Goal: Transaction & Acquisition: Purchase product/service

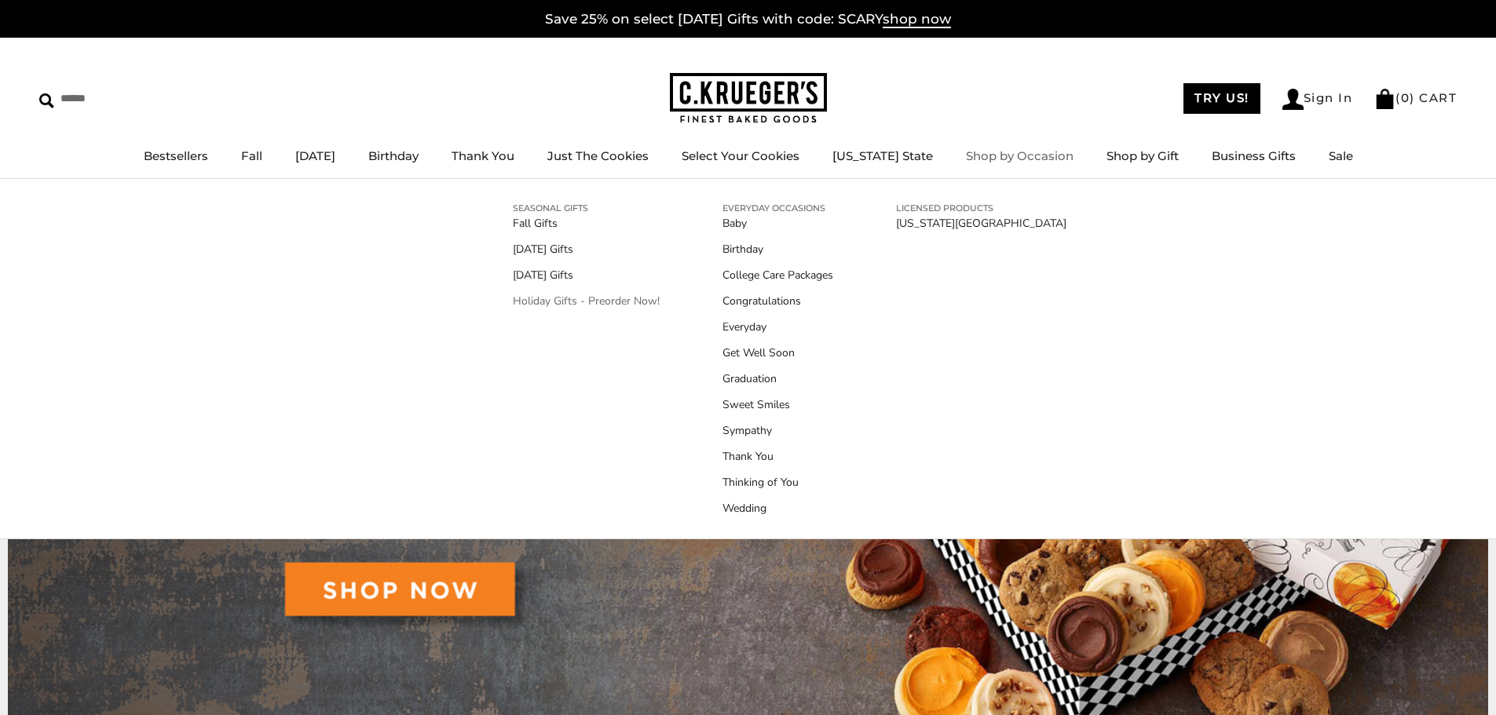
click at [615, 301] on link "Holiday Gifts - Preorder Now!" at bounding box center [586, 301] width 147 height 16
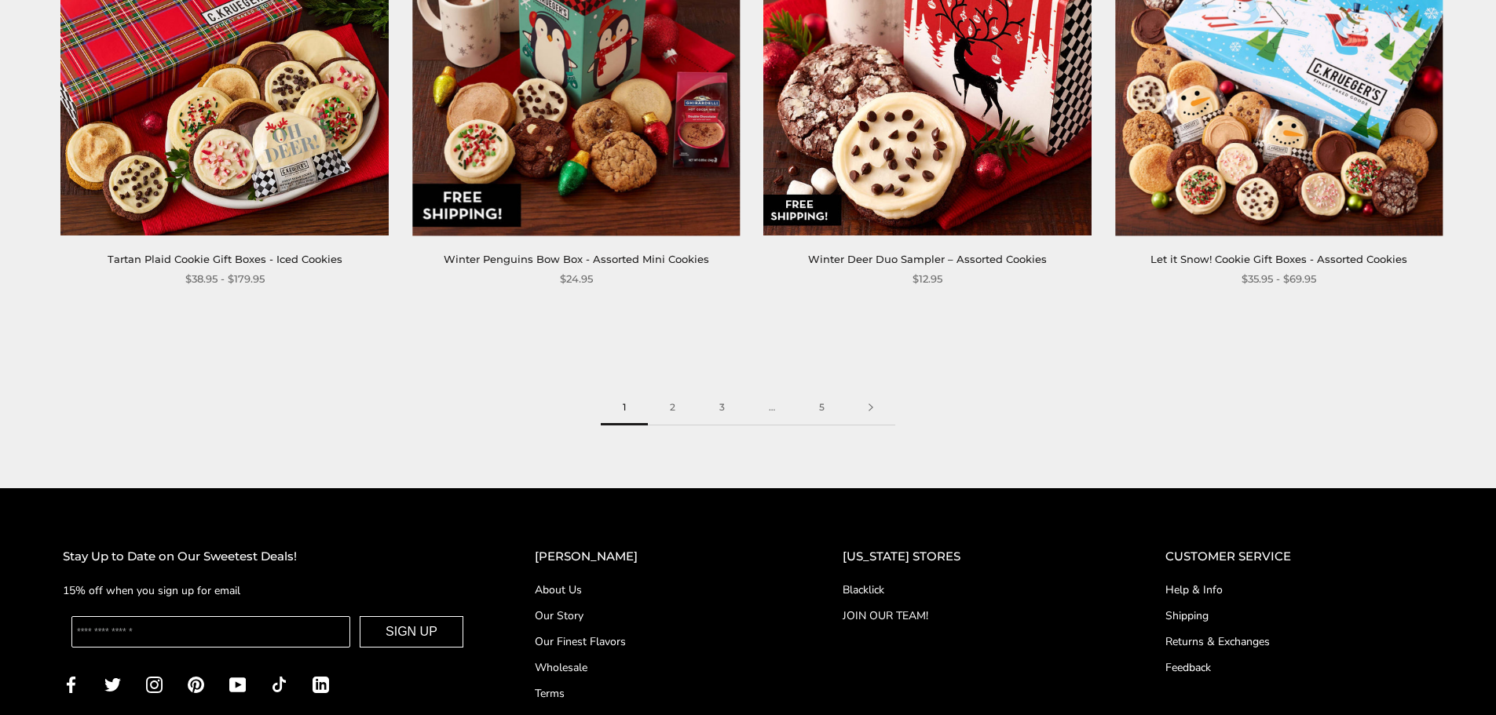
scroll to position [2748, 0]
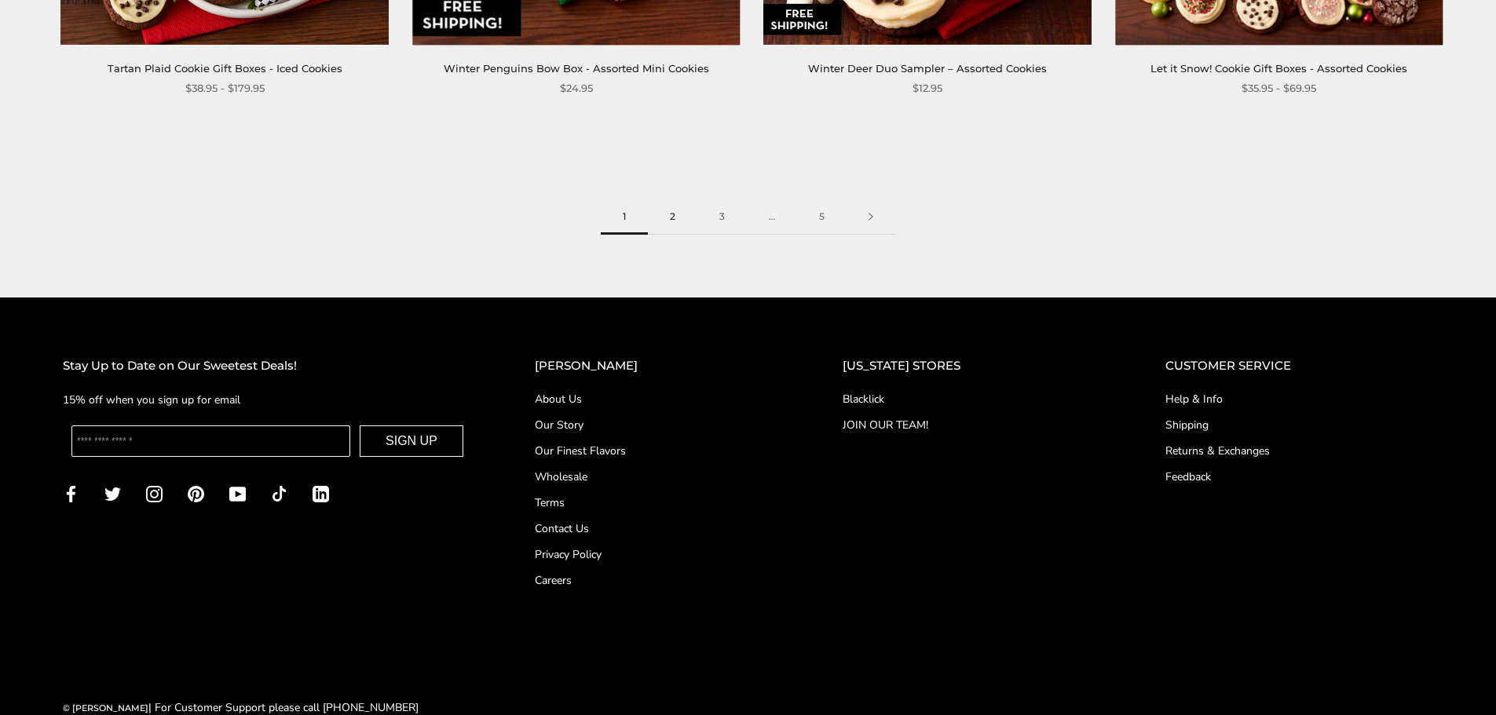
click at [671, 227] on link "2" at bounding box center [672, 216] width 49 height 35
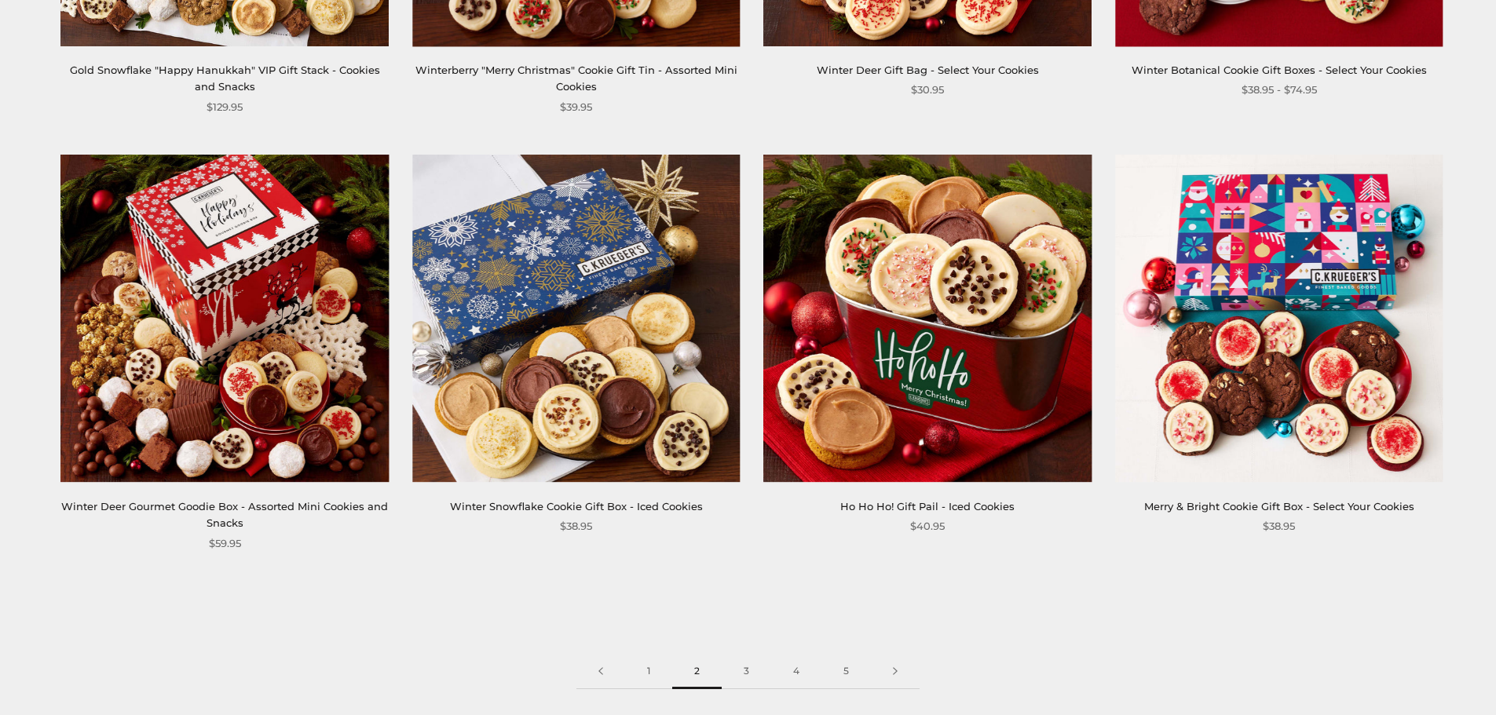
scroll to position [2513, 0]
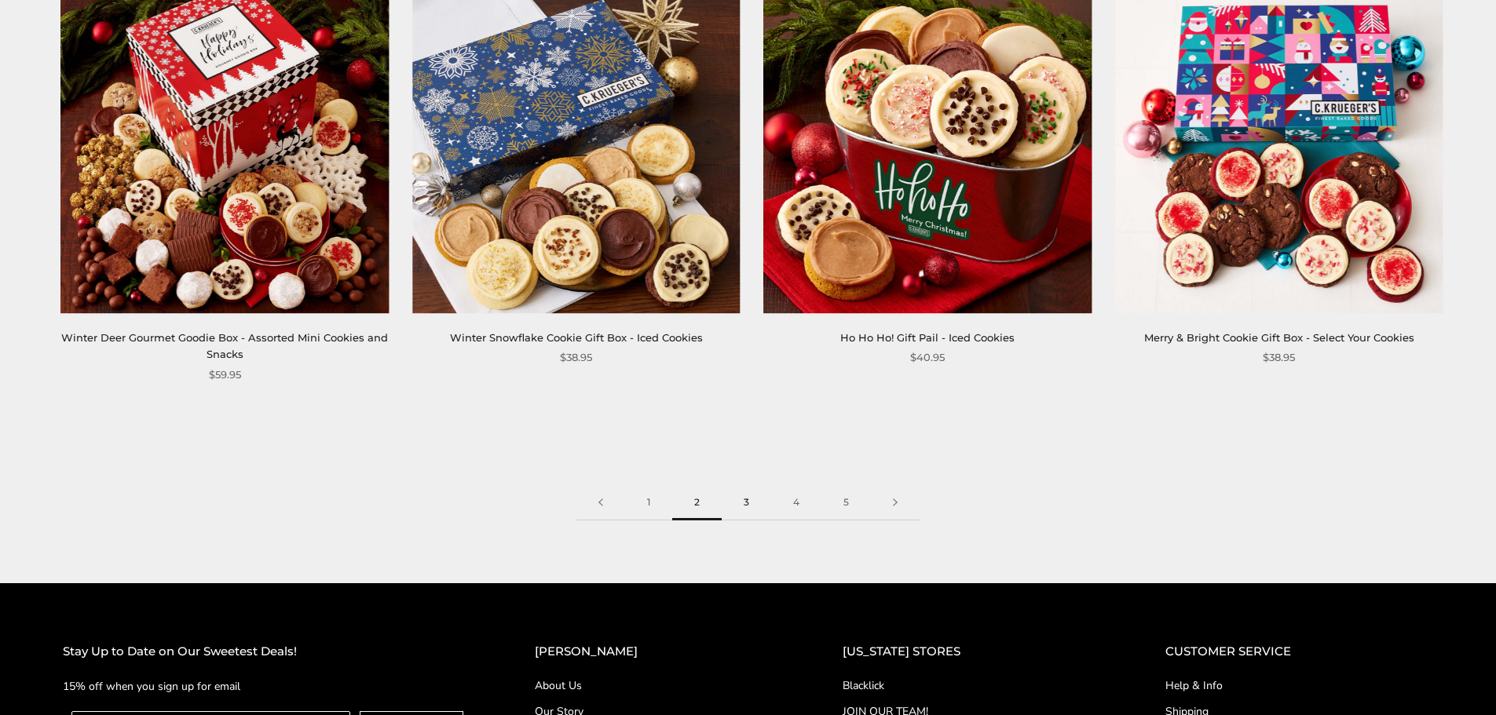
click at [742, 488] on link "3" at bounding box center [746, 502] width 49 height 35
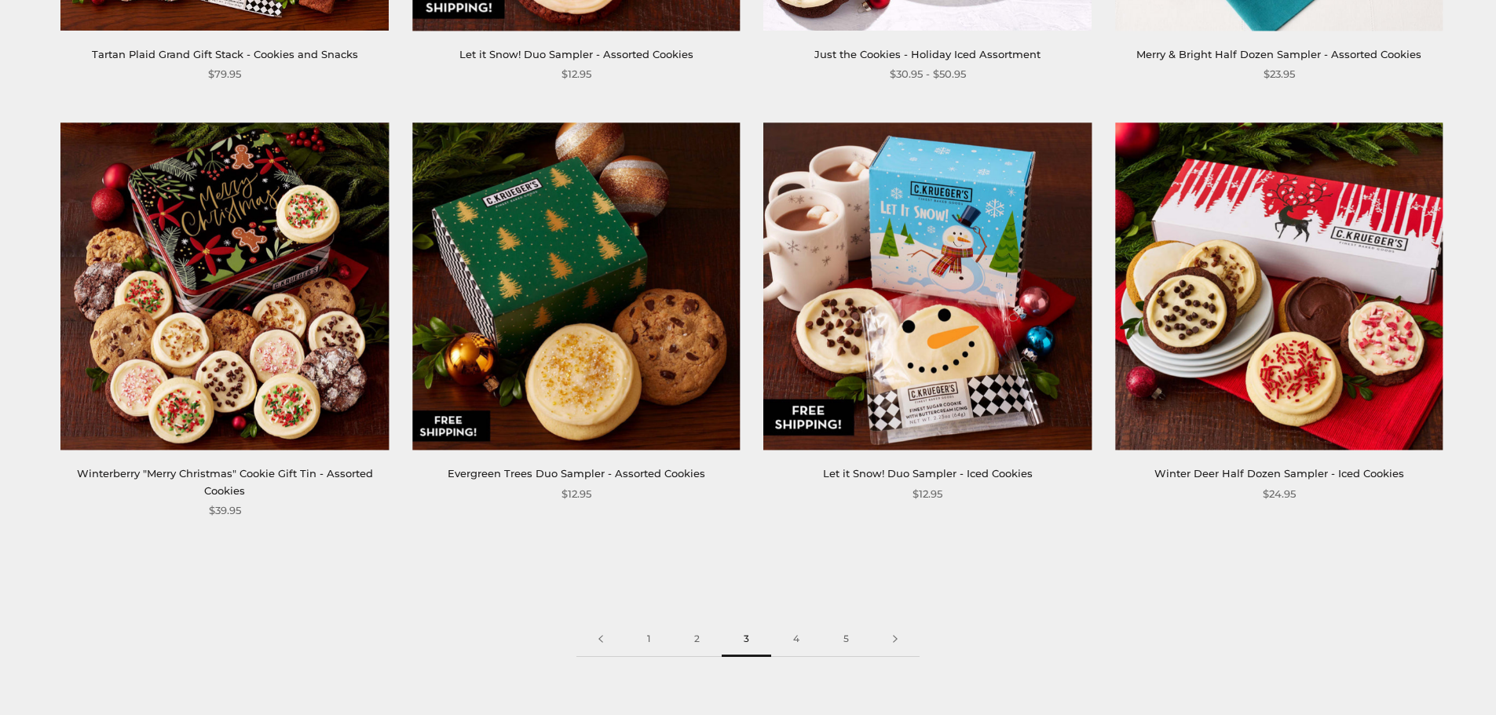
scroll to position [2513, 0]
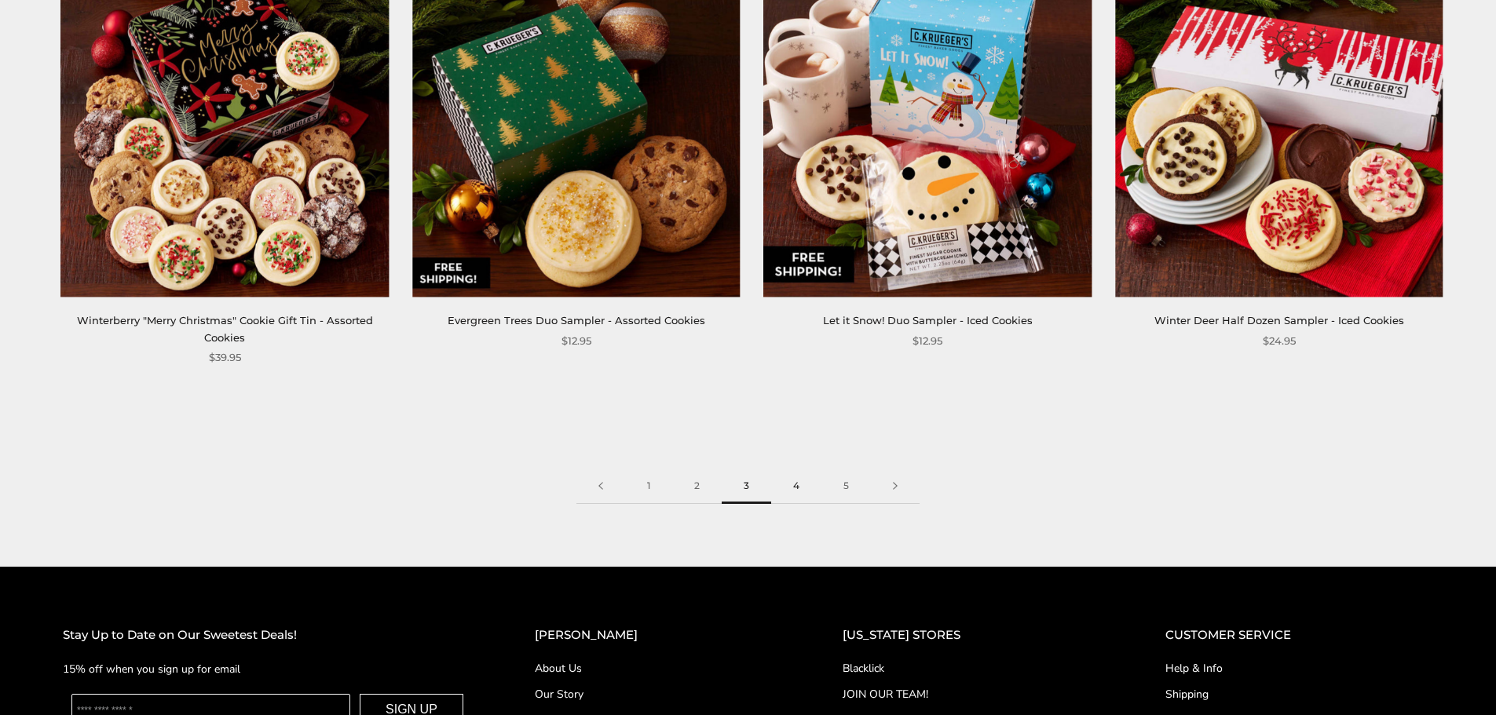
click at [788, 488] on link "4" at bounding box center [796, 486] width 50 height 35
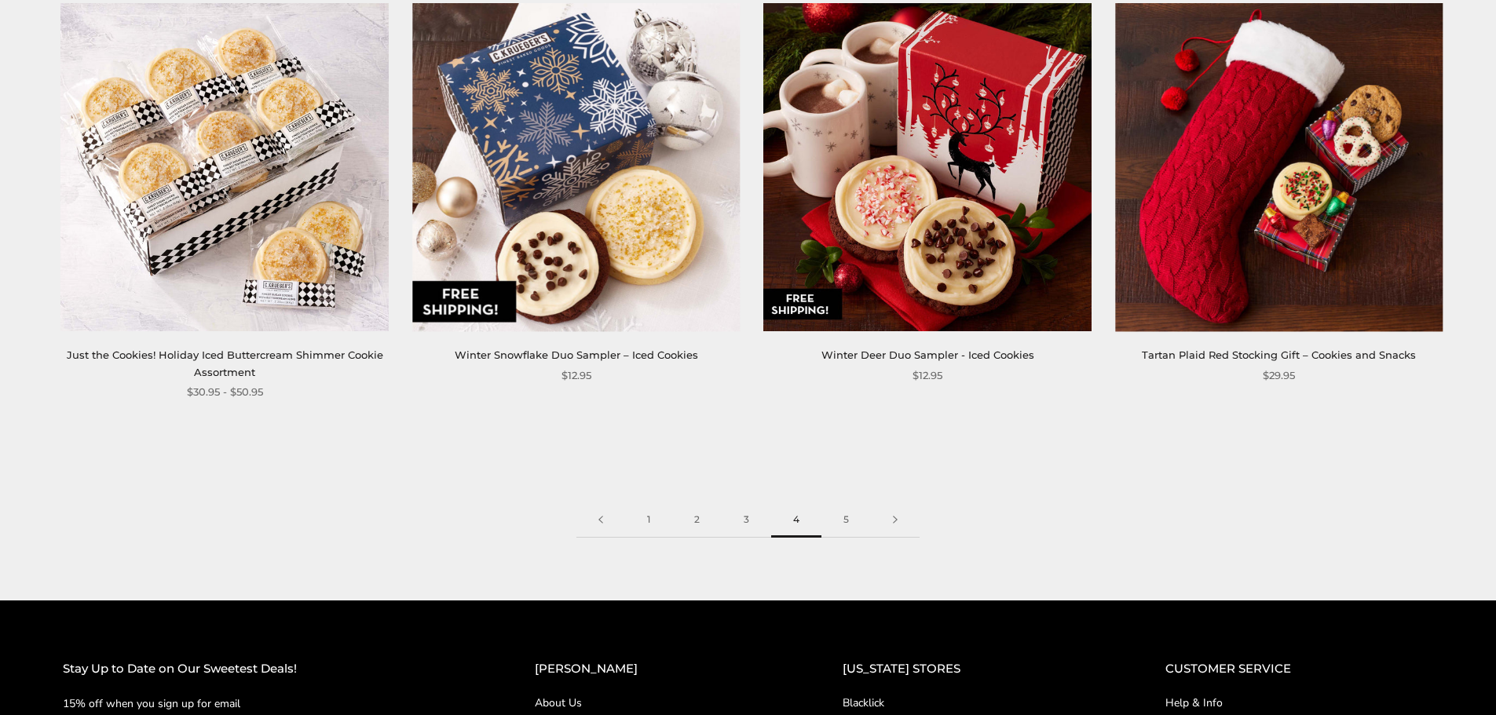
scroll to position [2513, 0]
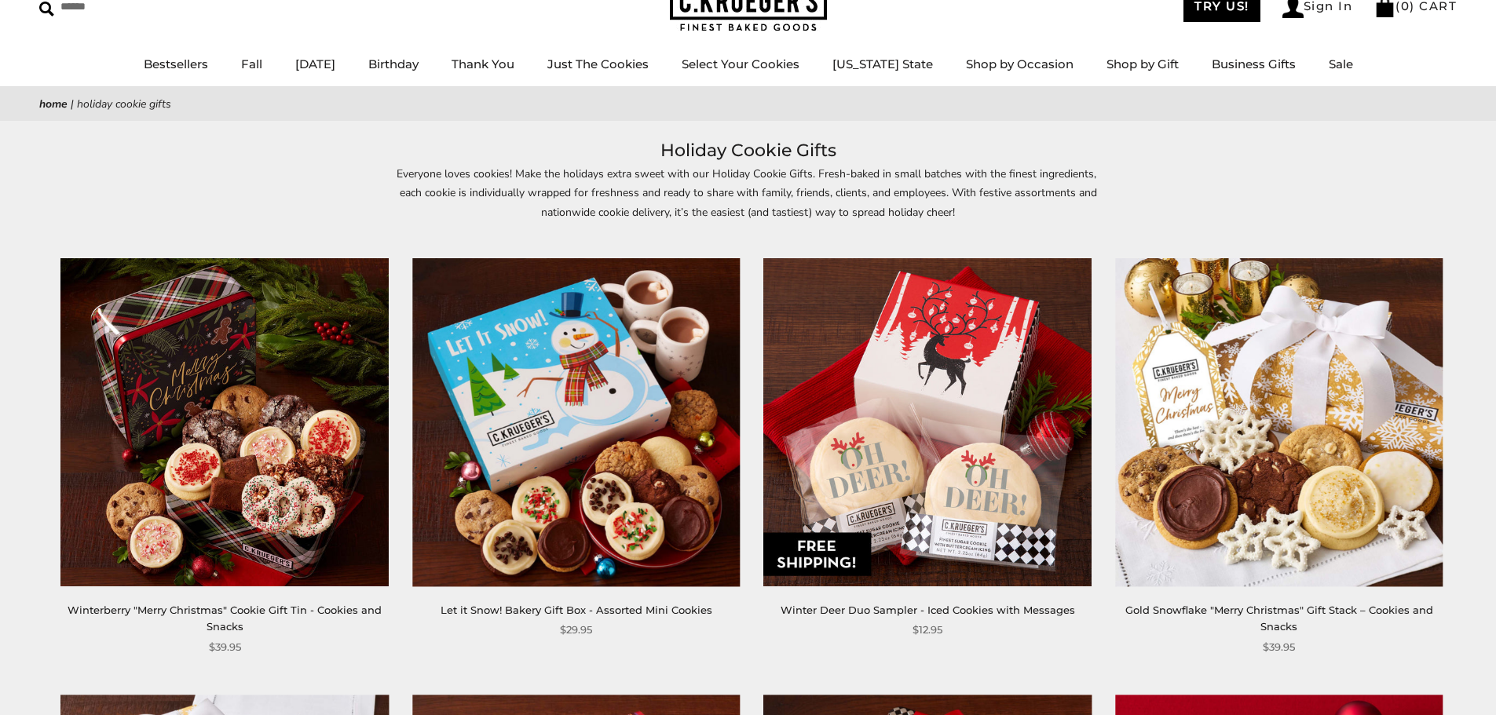
scroll to position [0, 0]
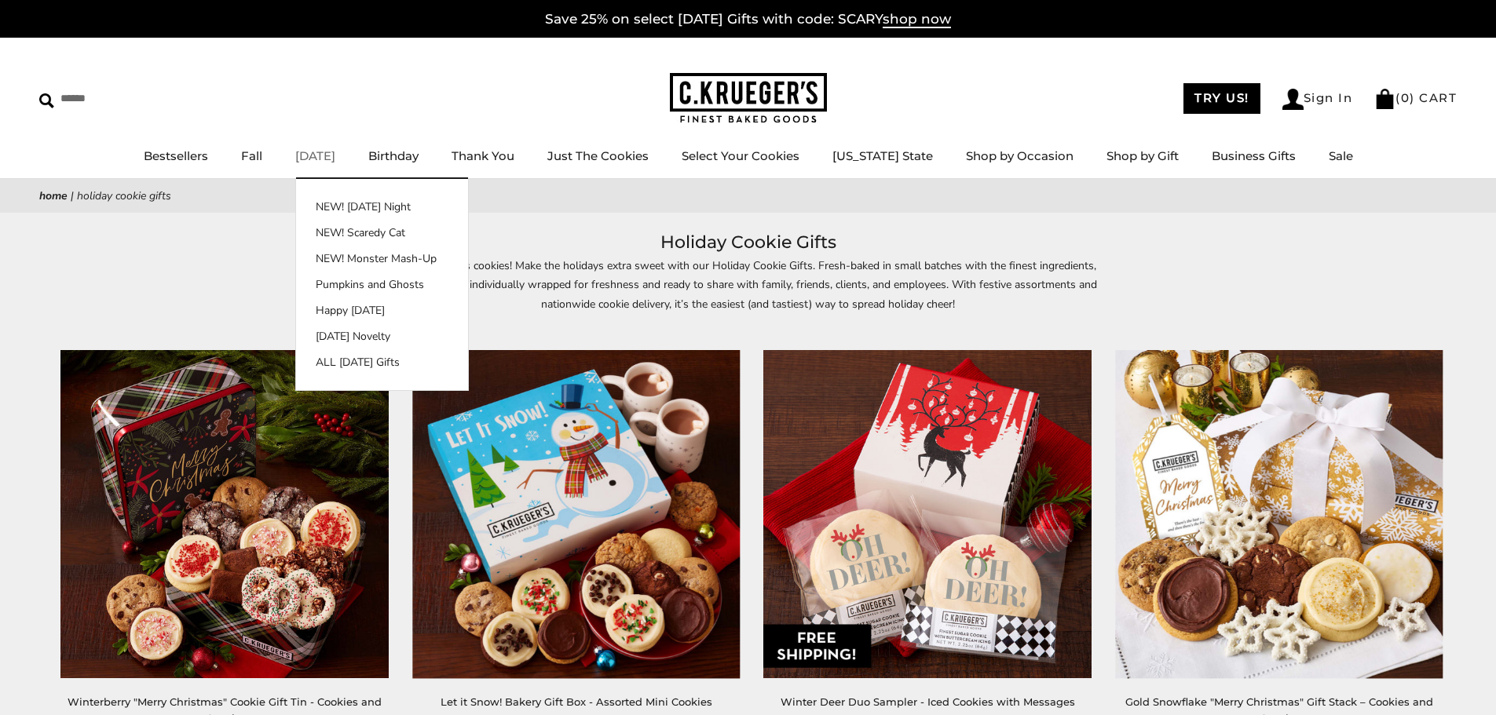
click at [313, 154] on link "[DATE]" at bounding box center [315, 155] width 40 height 15
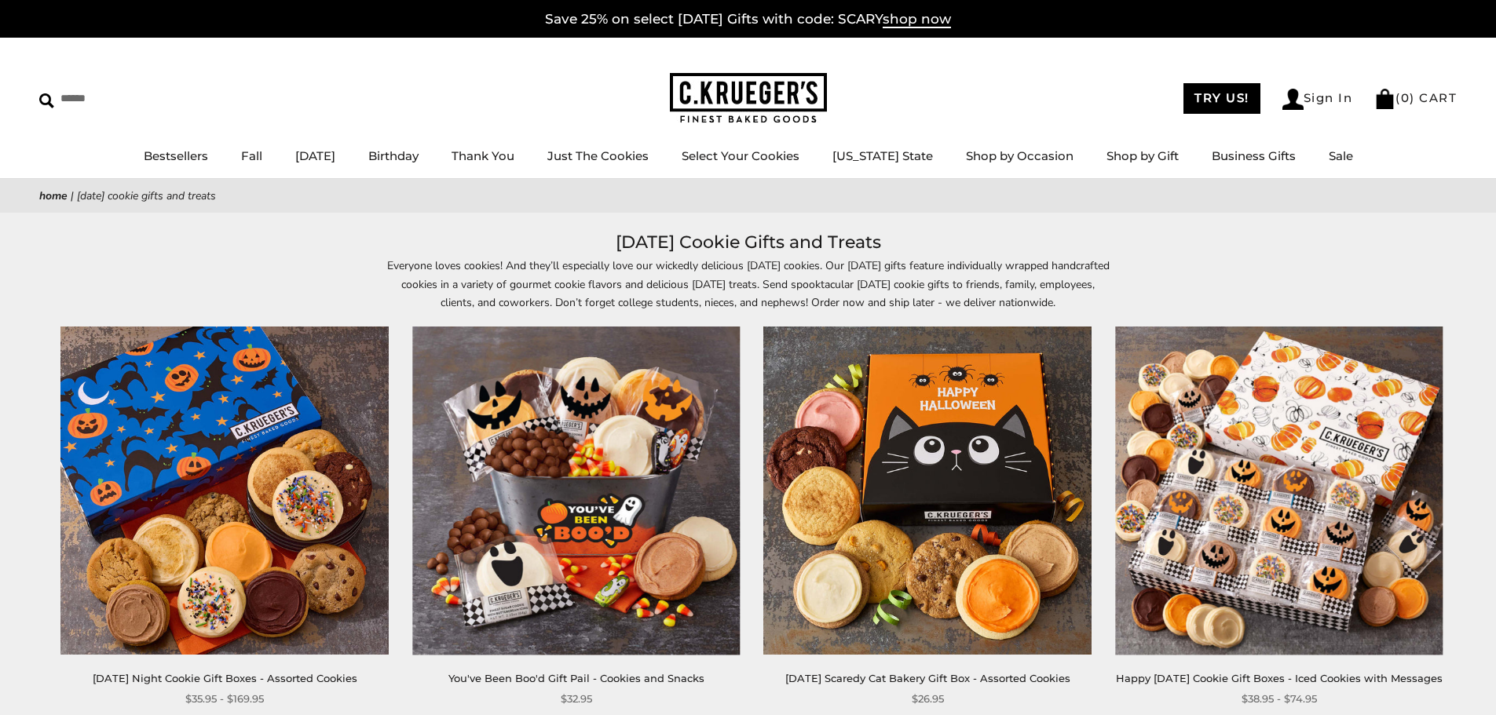
scroll to position [471, 0]
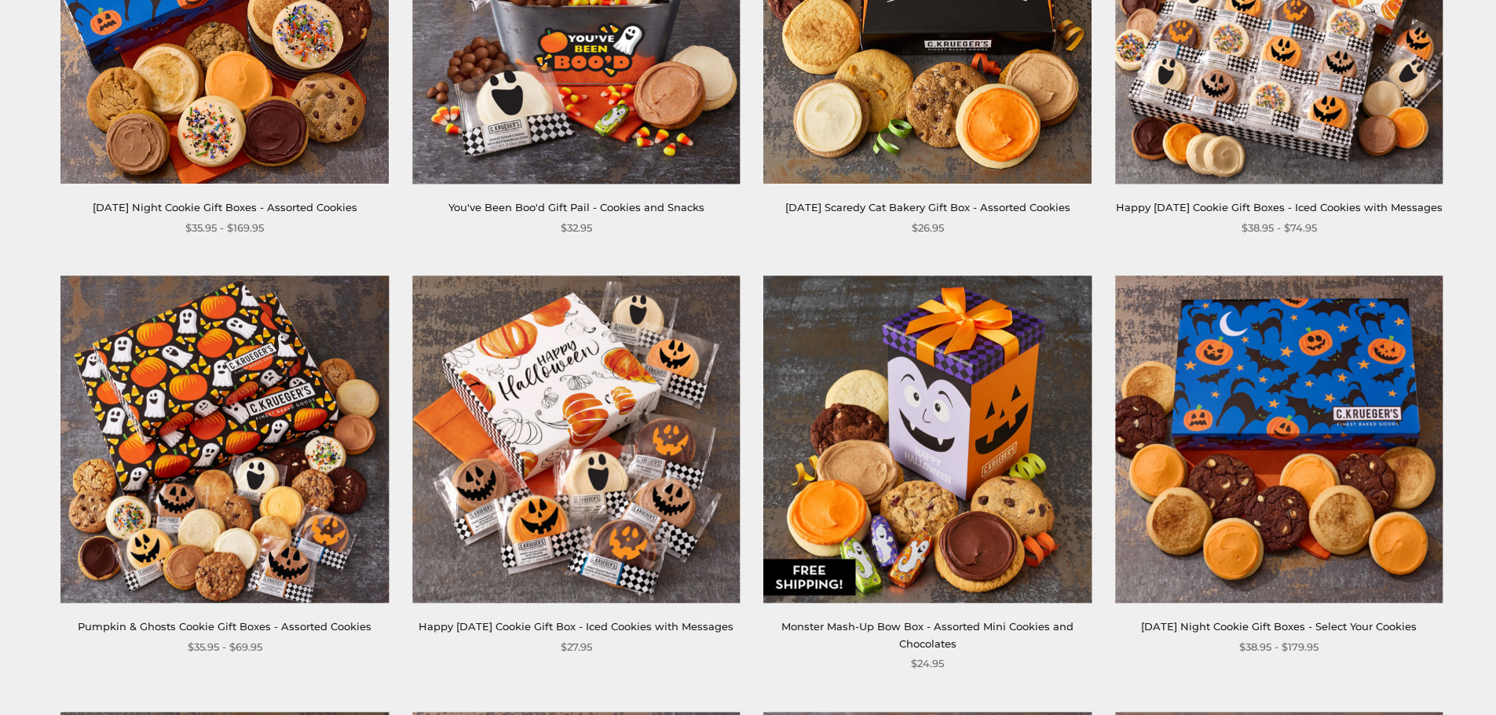
click at [481, 357] on img at bounding box center [575, 439] width 327 height 327
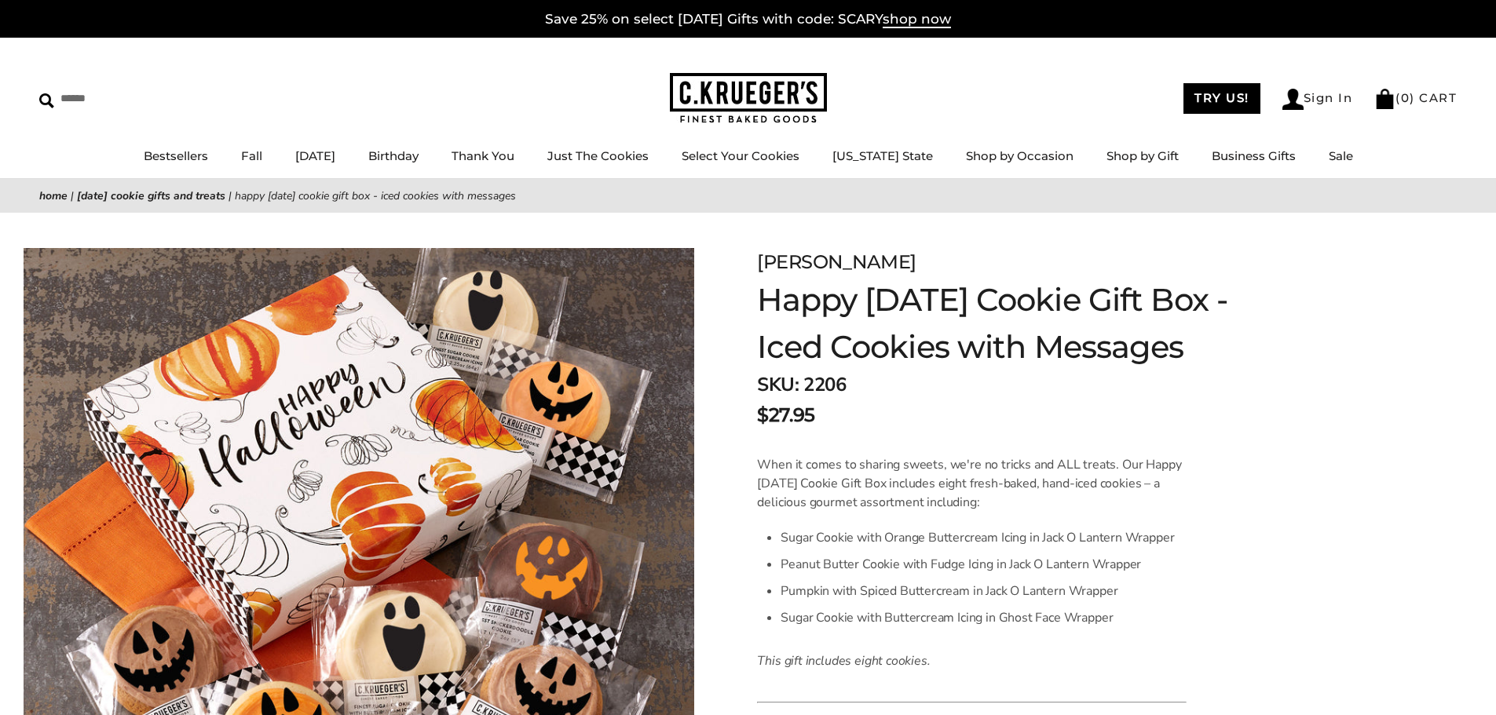
click at [1078, 371] on h1 "Happy [DATE] Cookie Gift Box - Iced Cookies with Messages" at bounding box center [1007, 323] width 501 height 94
click at [1329, 148] on li "Sale" at bounding box center [1341, 157] width 24 height 20
click at [1329, 150] on link "Sale" at bounding box center [1341, 155] width 24 height 15
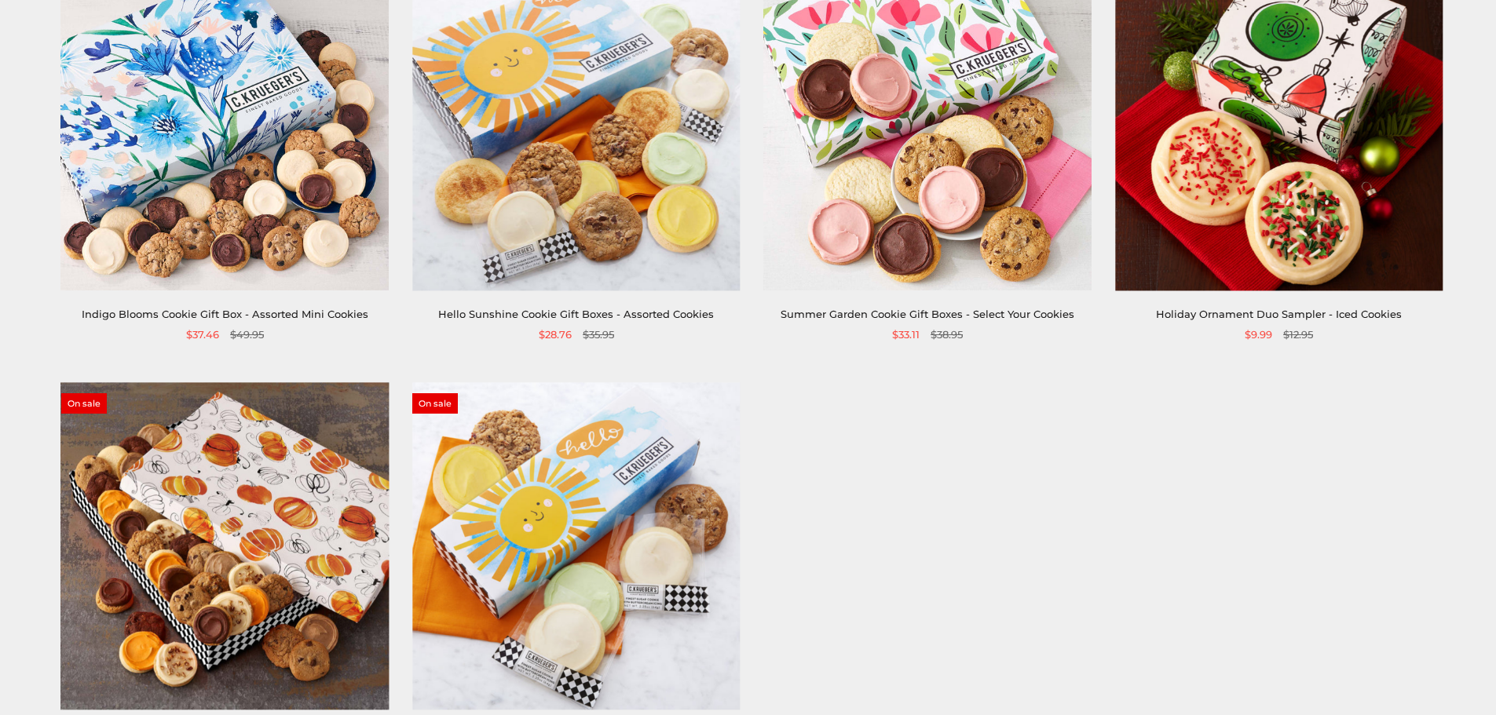
scroll to position [236, 0]
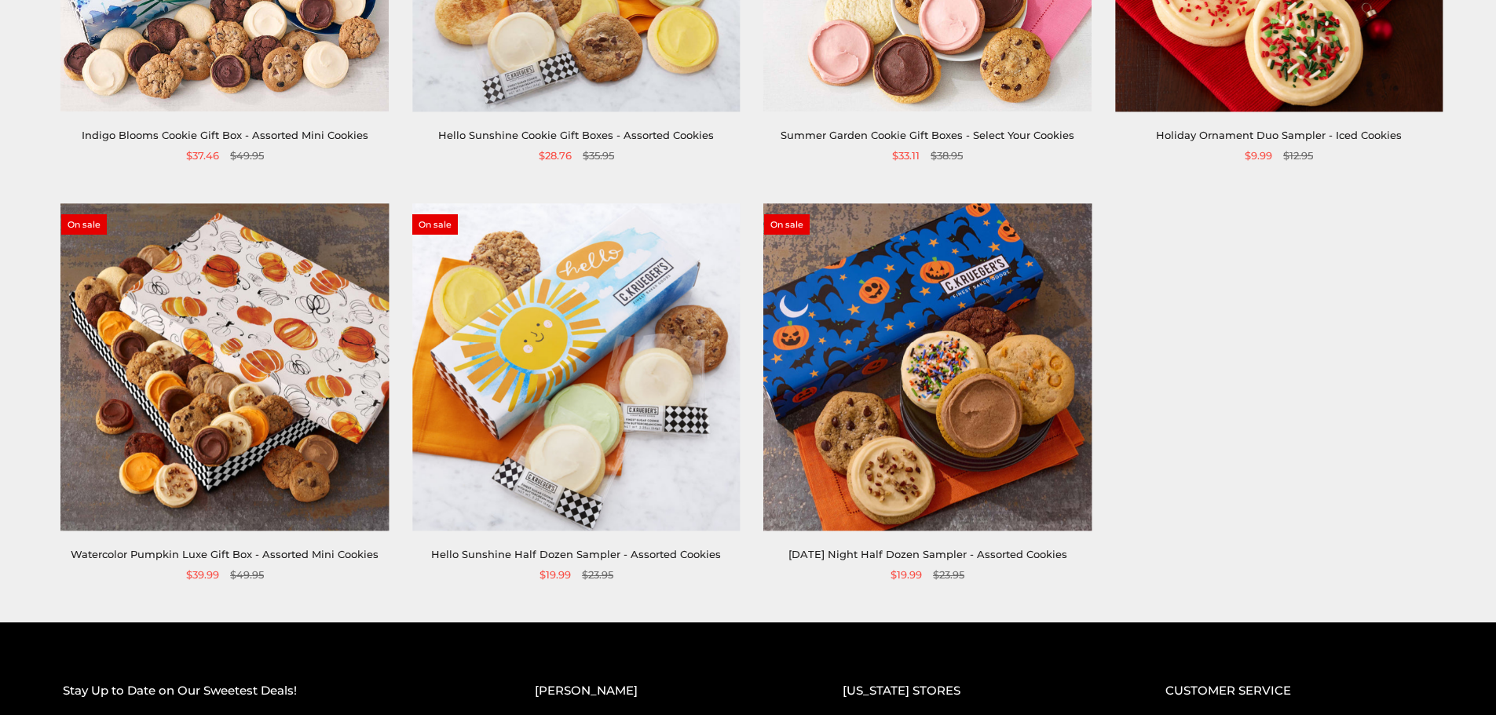
click at [1004, 361] on img at bounding box center [927, 366] width 327 height 327
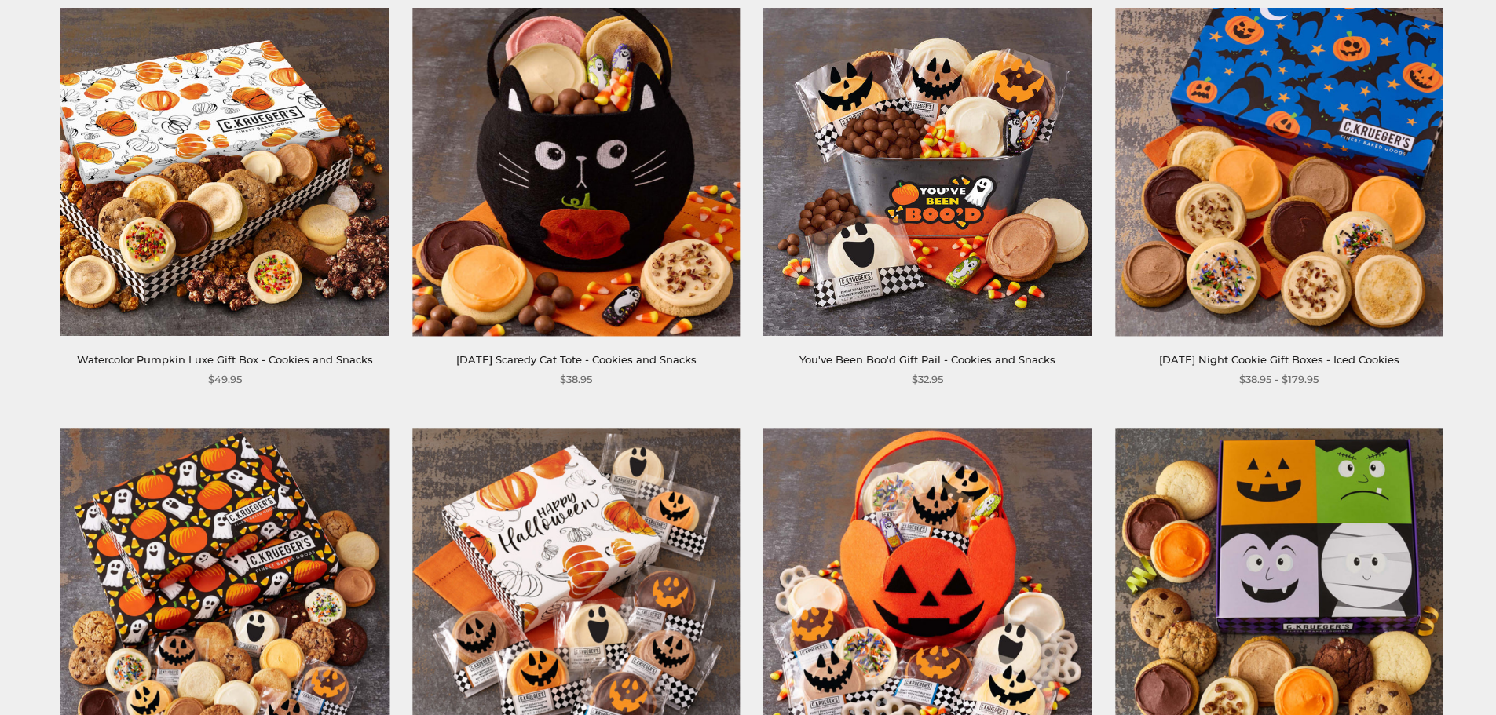
scroll to position [236, 0]
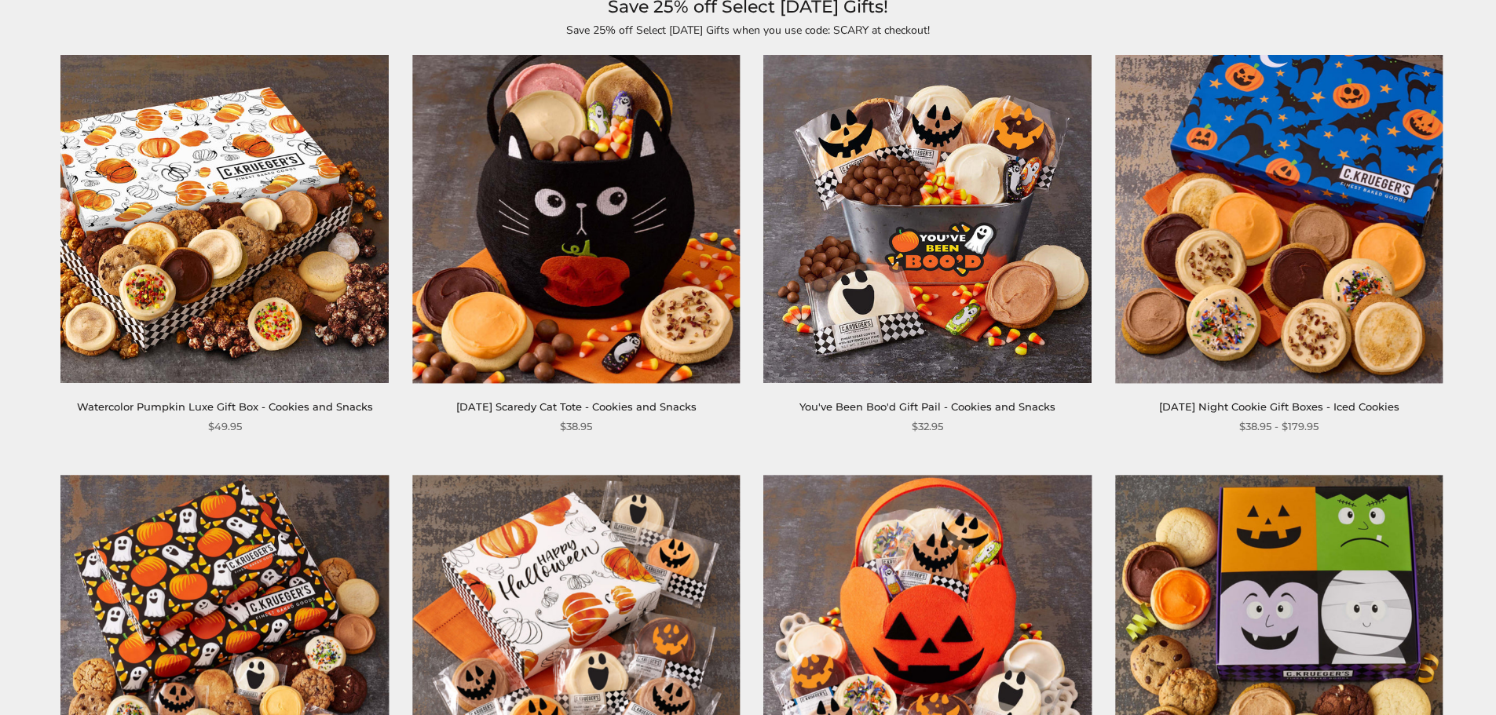
click at [967, 560] on img at bounding box center [927, 638] width 327 height 327
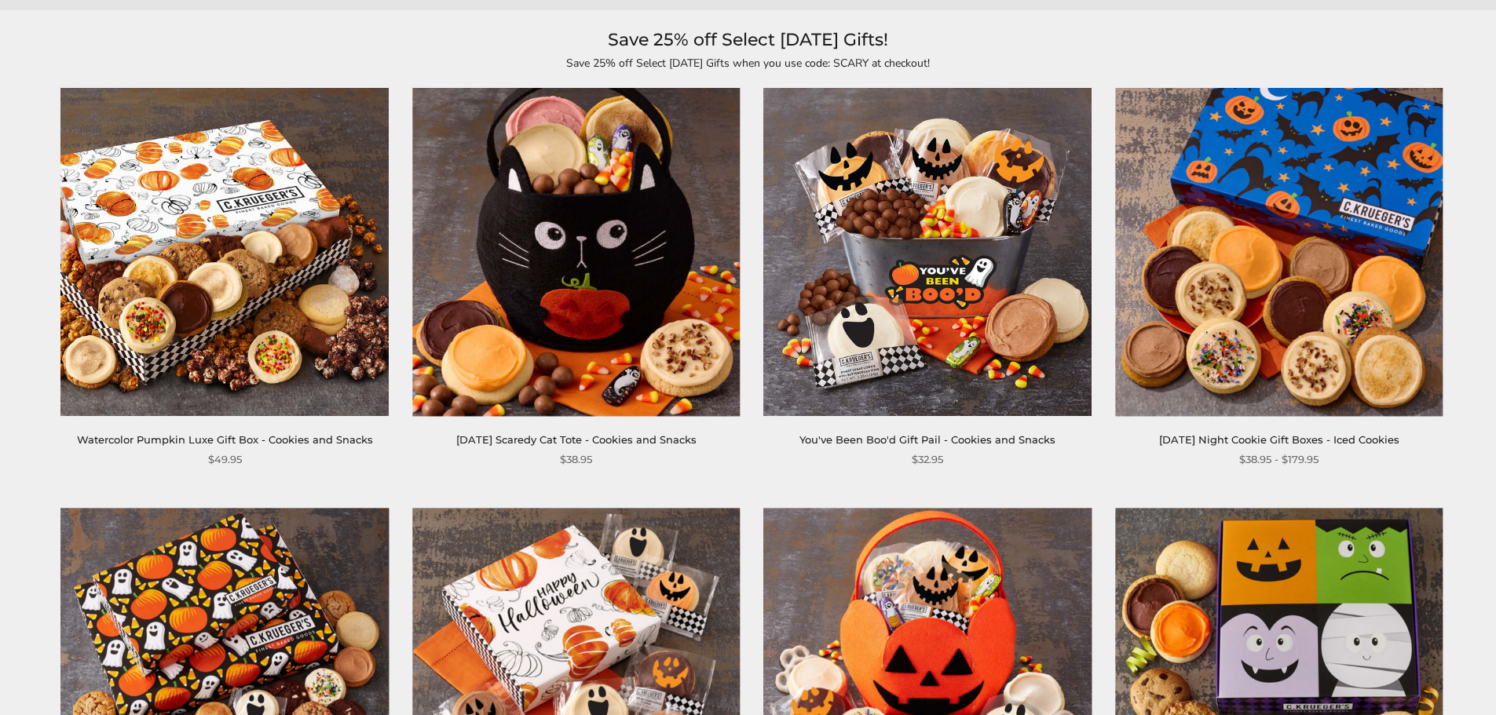
scroll to position [471, 0]
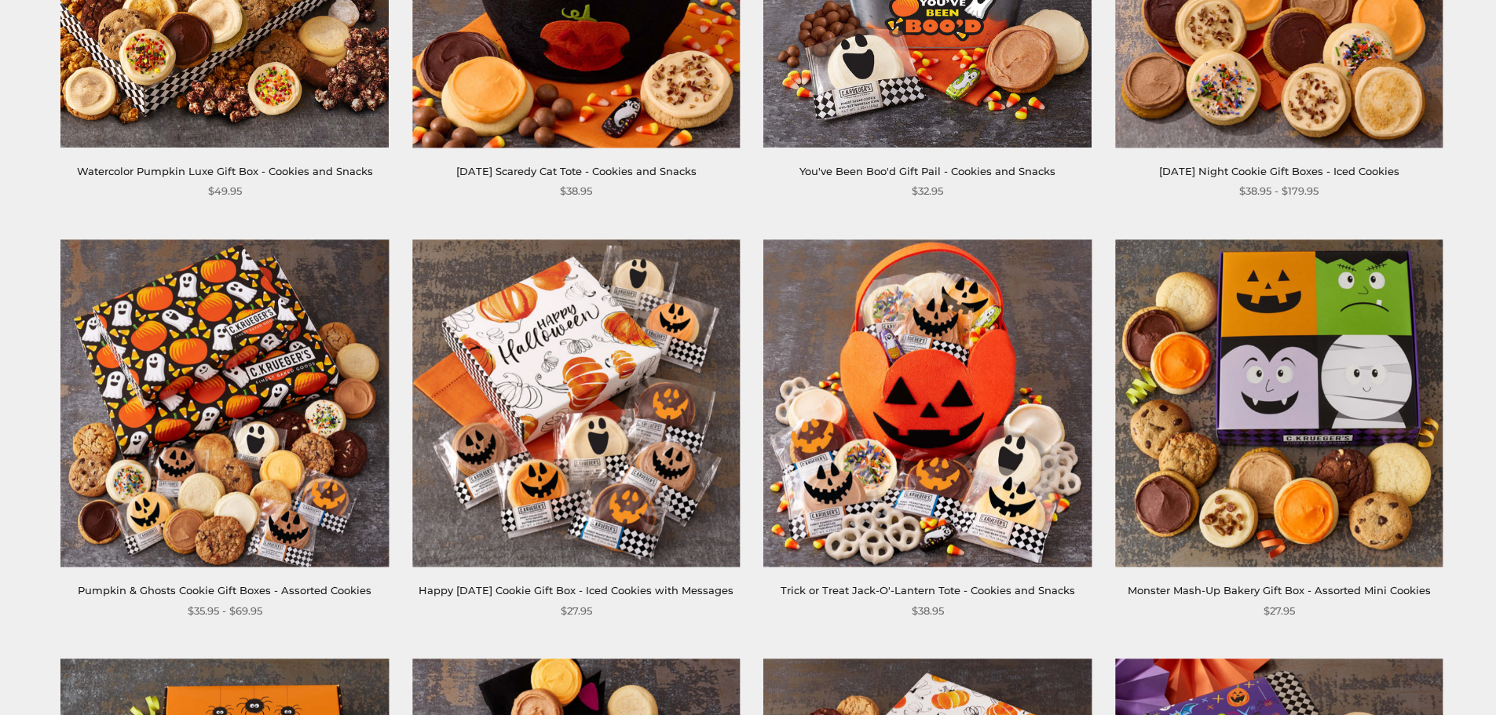
click at [1352, 484] on img at bounding box center [1278, 402] width 327 height 327
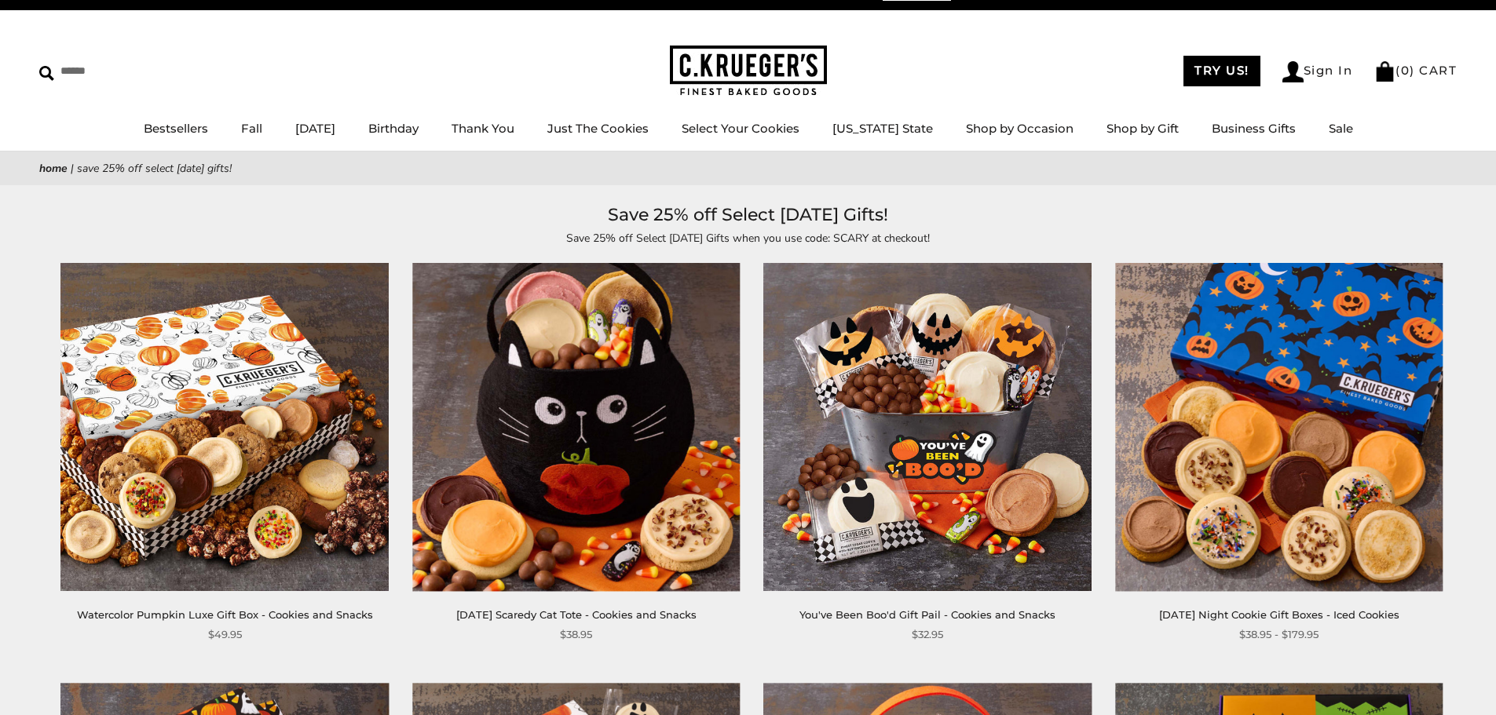
scroll to position [0, 0]
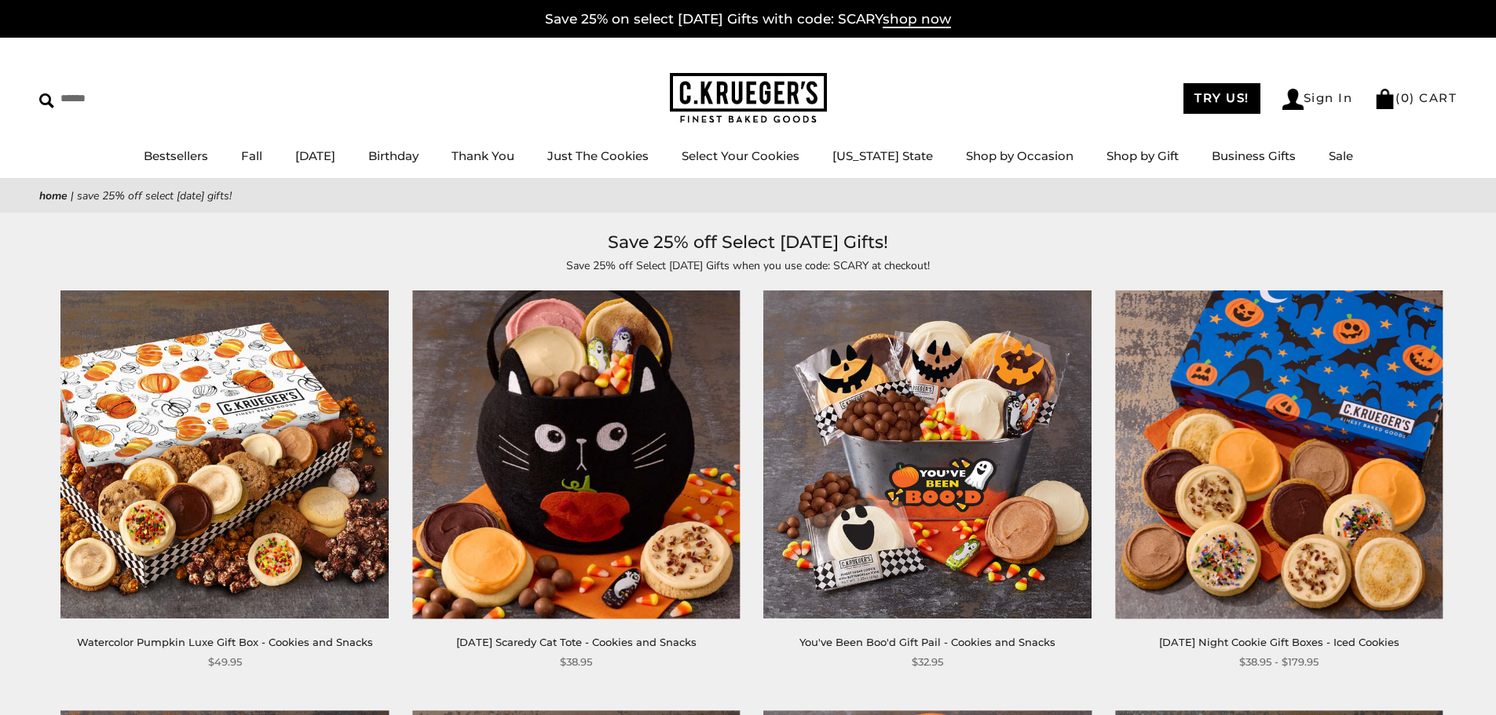
click at [1329, 414] on img at bounding box center [1278, 454] width 327 height 327
click at [985, 434] on img at bounding box center [927, 454] width 327 height 327
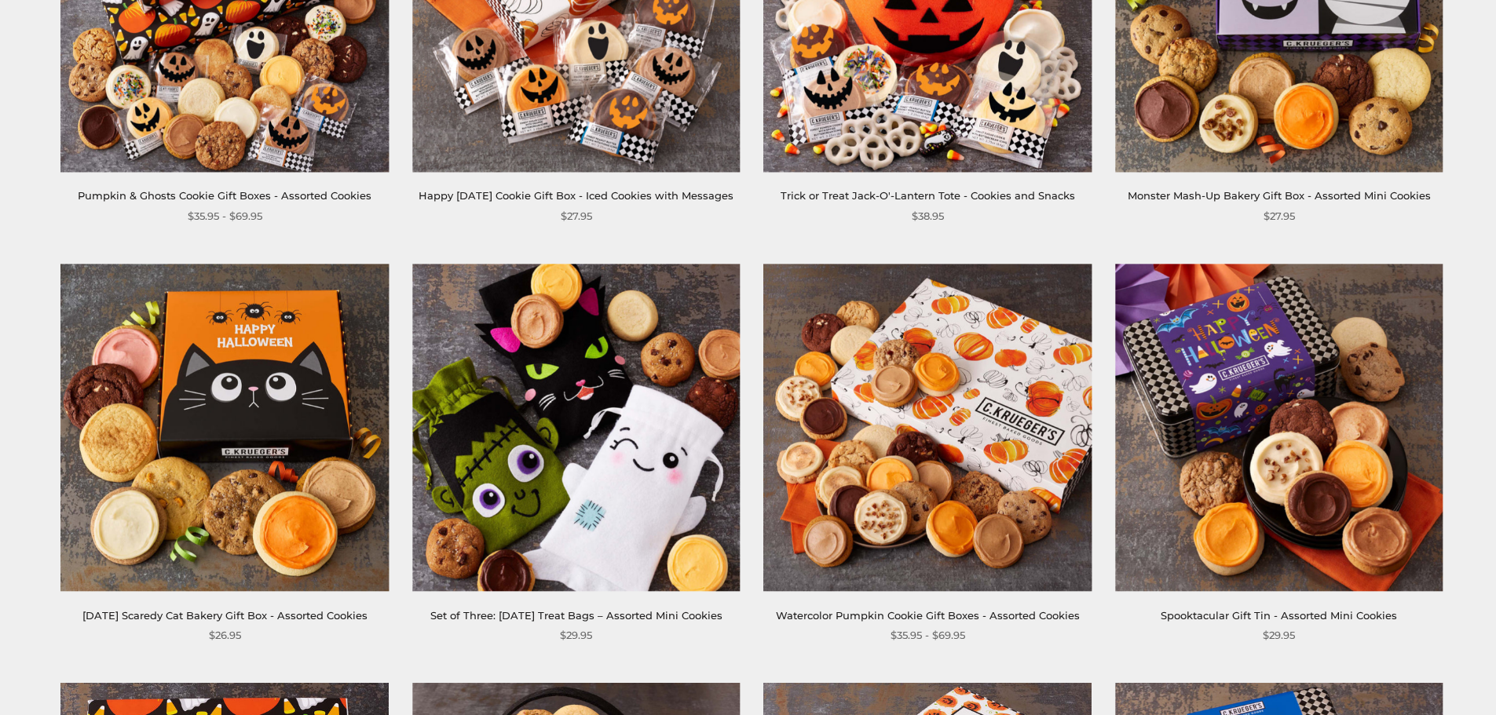
scroll to position [942, 0]
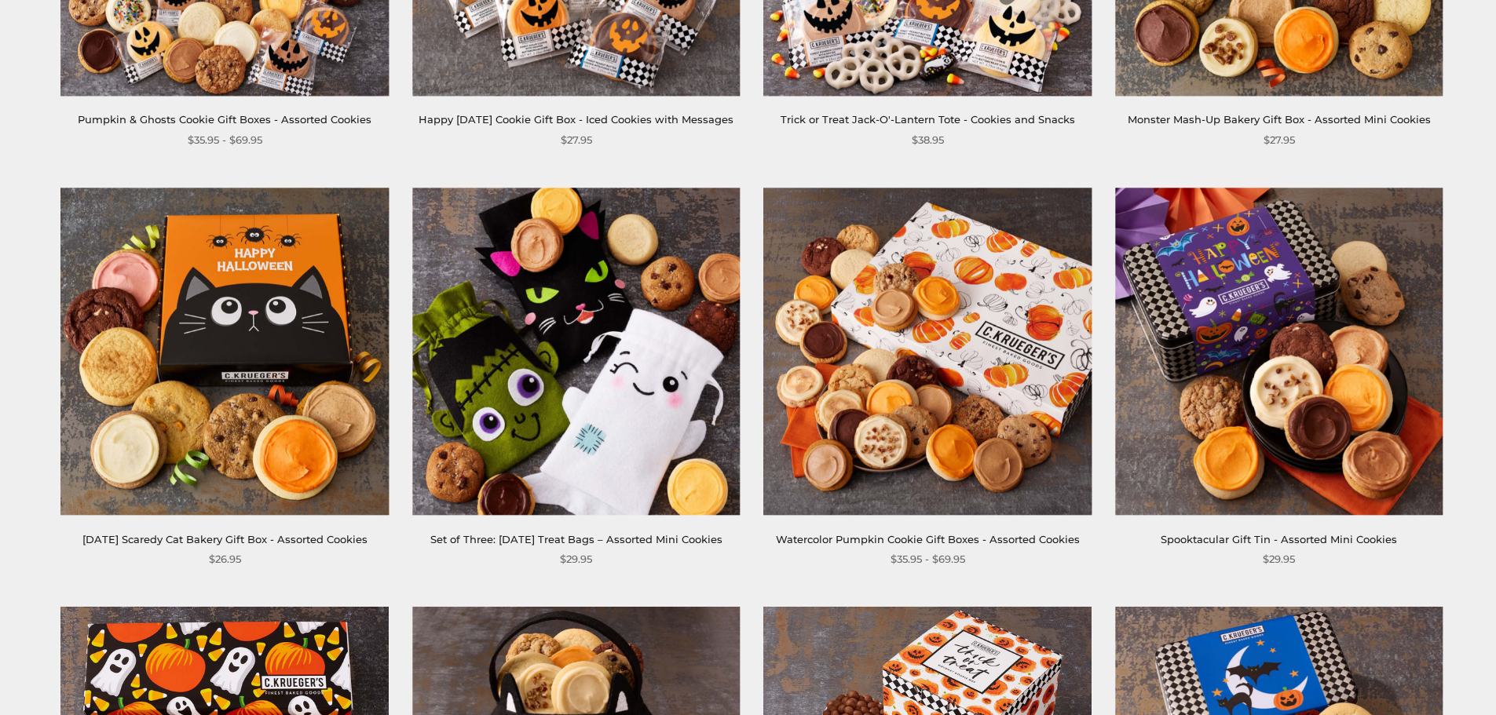
click at [215, 386] on img at bounding box center [224, 351] width 327 height 327
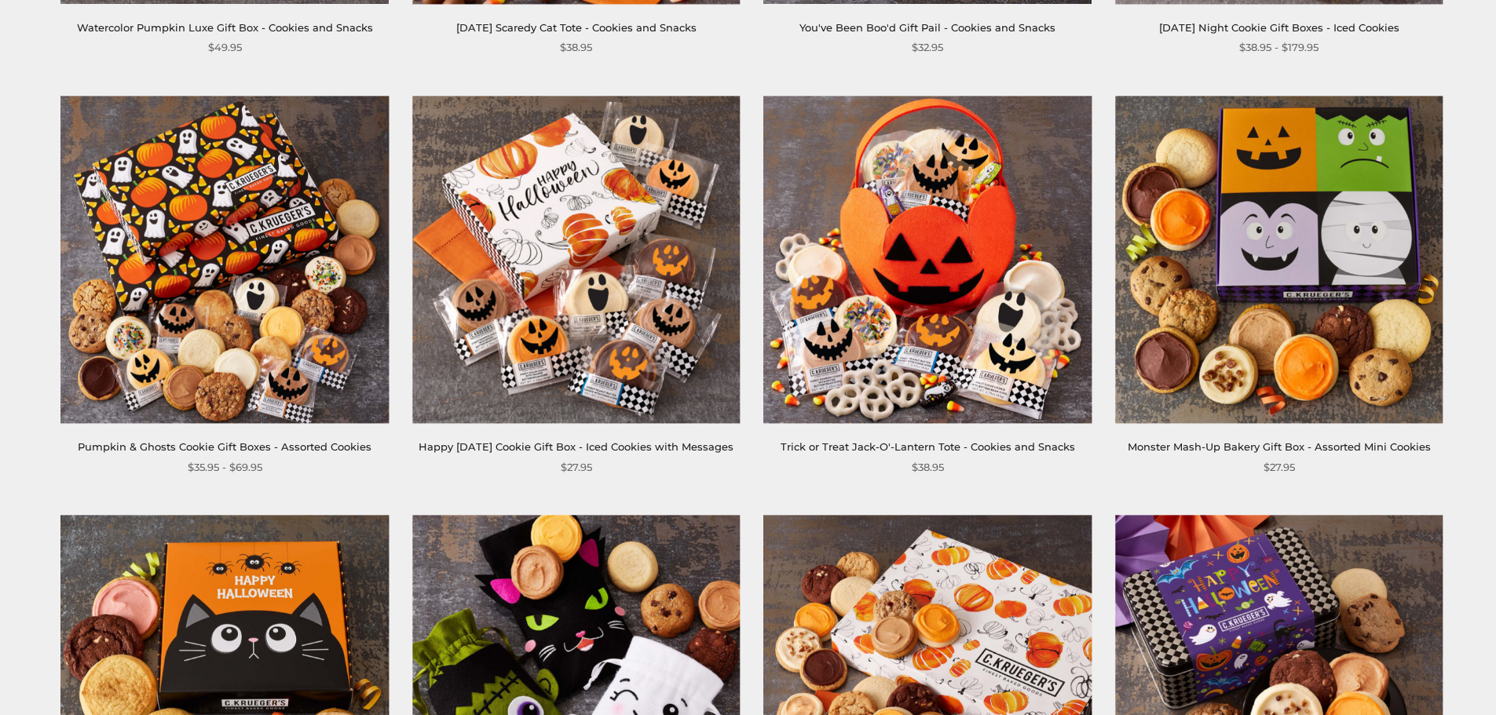
scroll to position [550, 0]
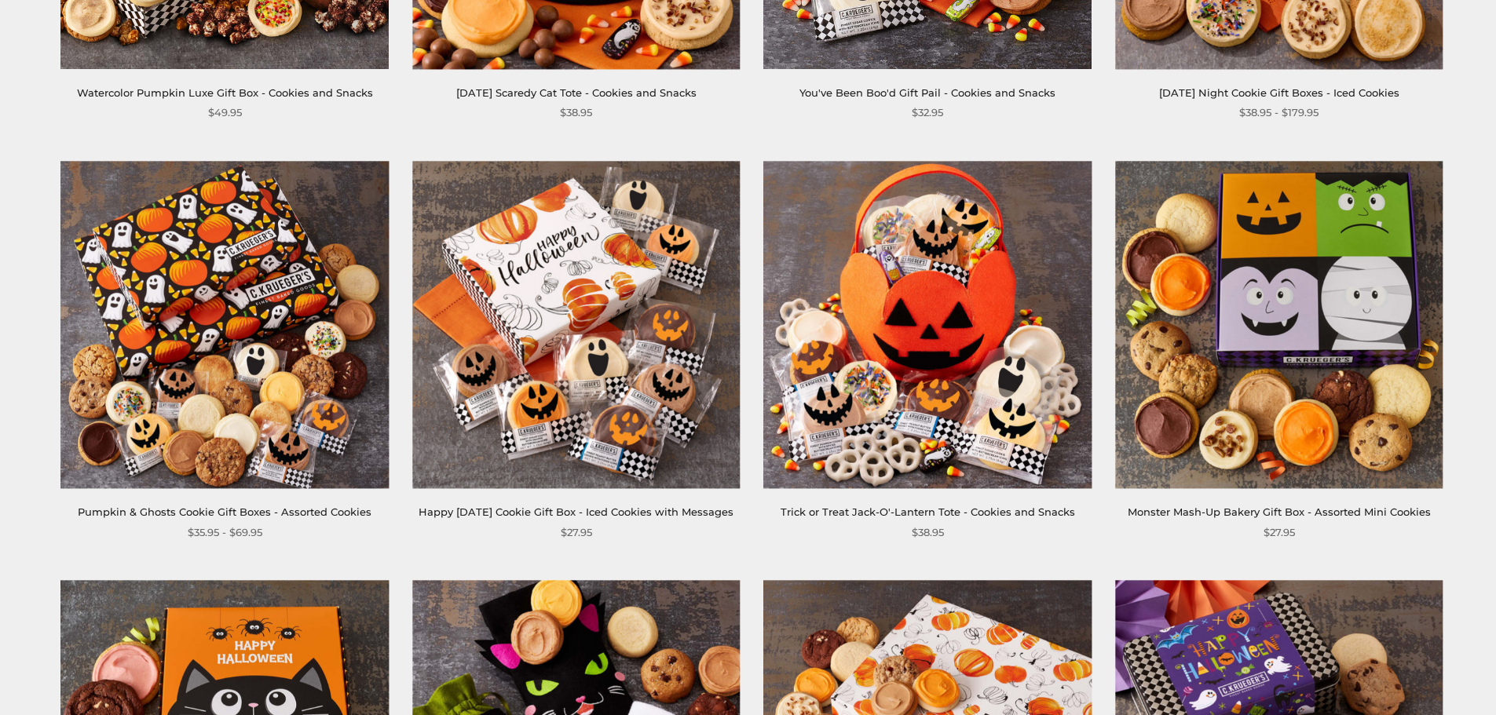
click at [516, 342] on img at bounding box center [575, 324] width 327 height 327
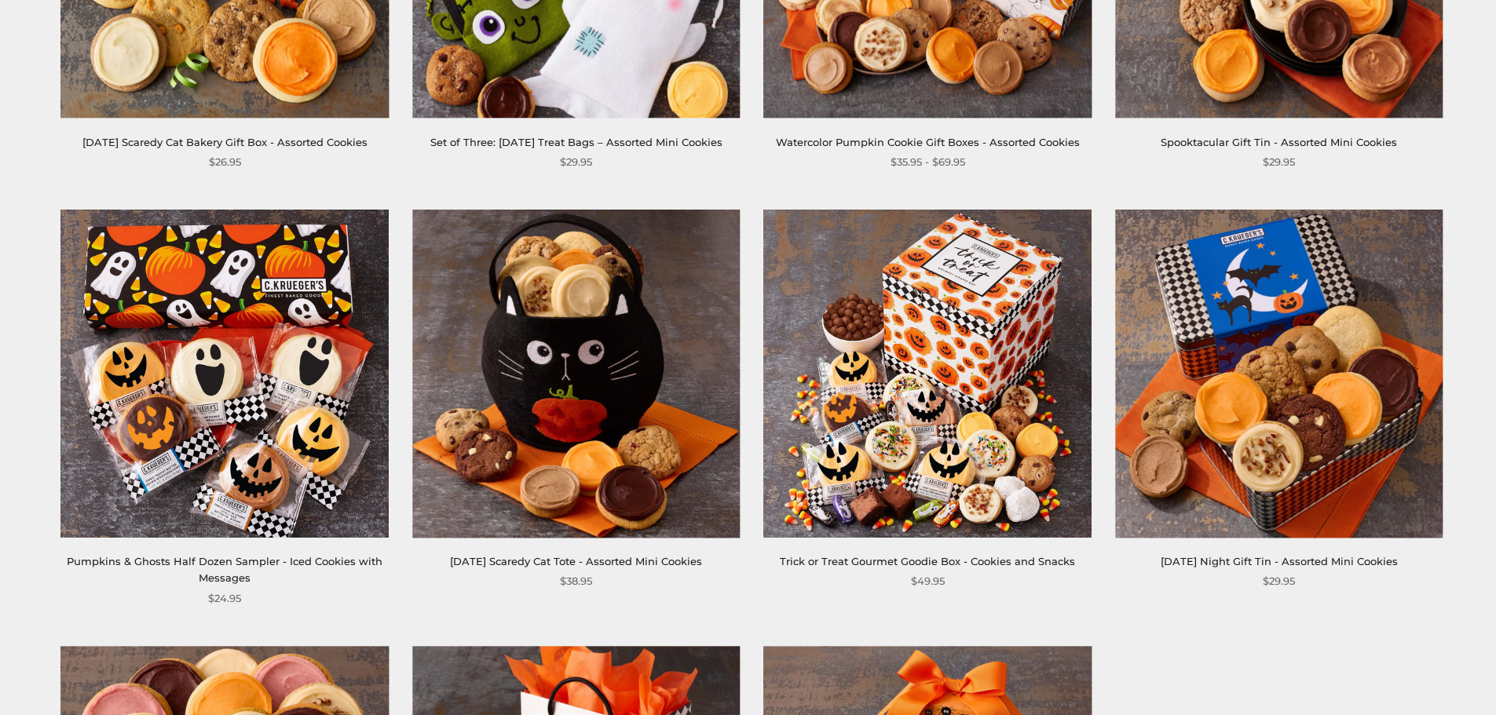
scroll to position [1413, 0]
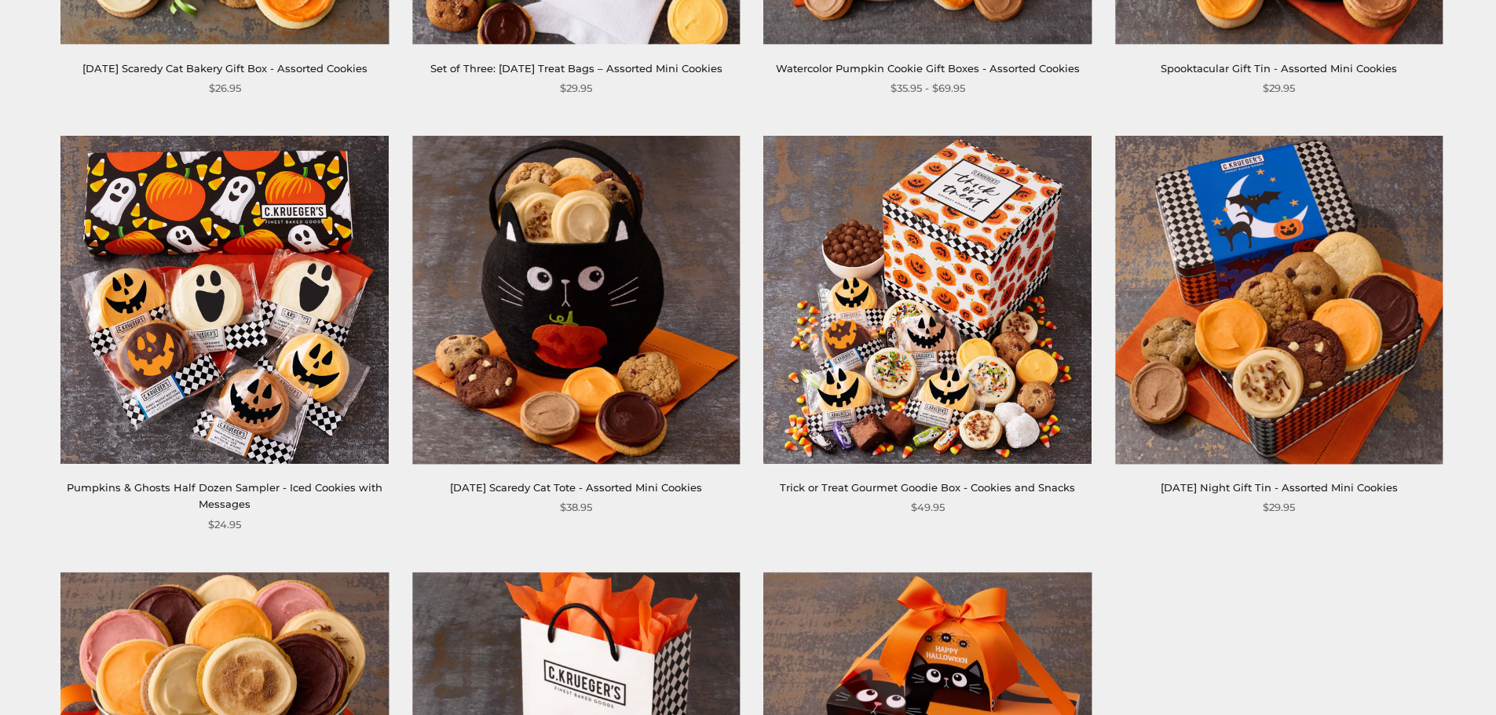
click at [978, 334] on img at bounding box center [927, 299] width 327 height 327
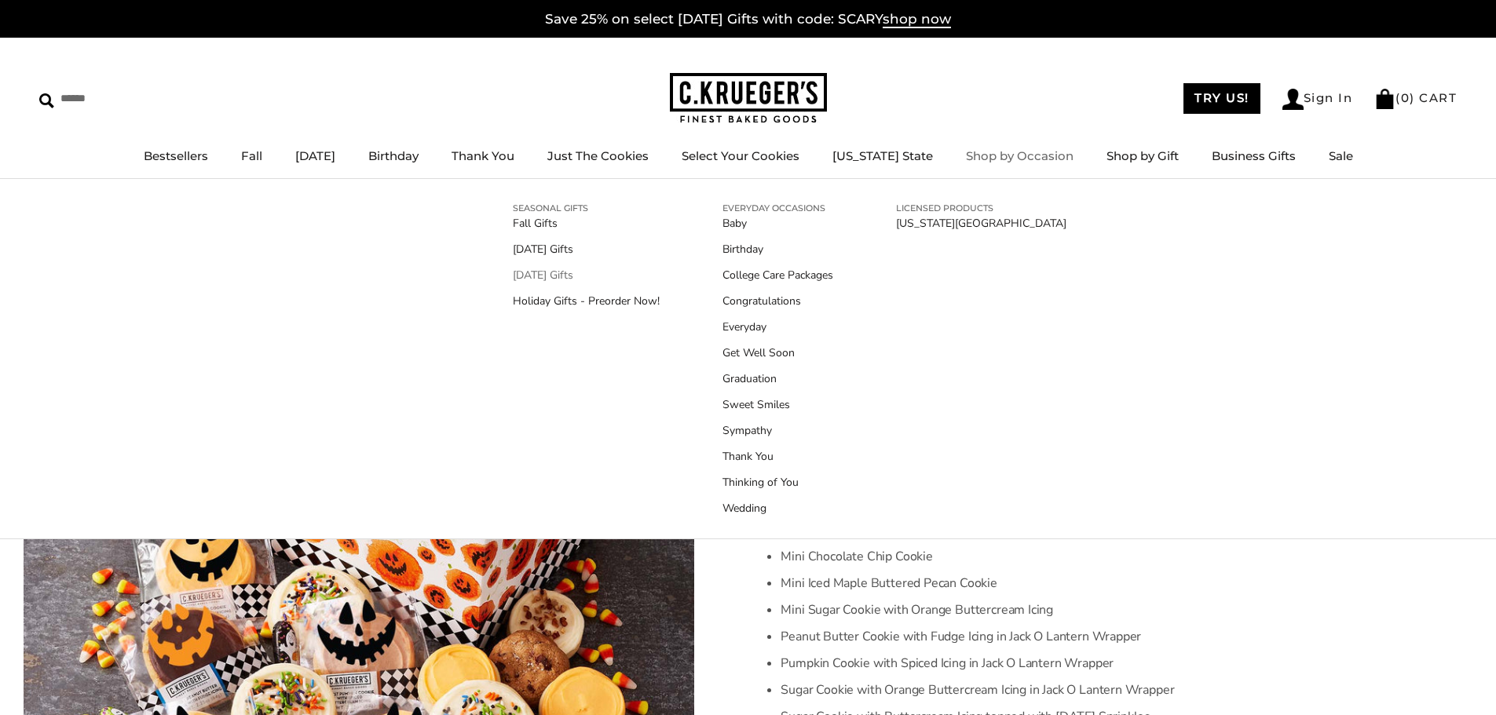
click at [560, 282] on link "[DATE] Gifts" at bounding box center [586, 275] width 147 height 16
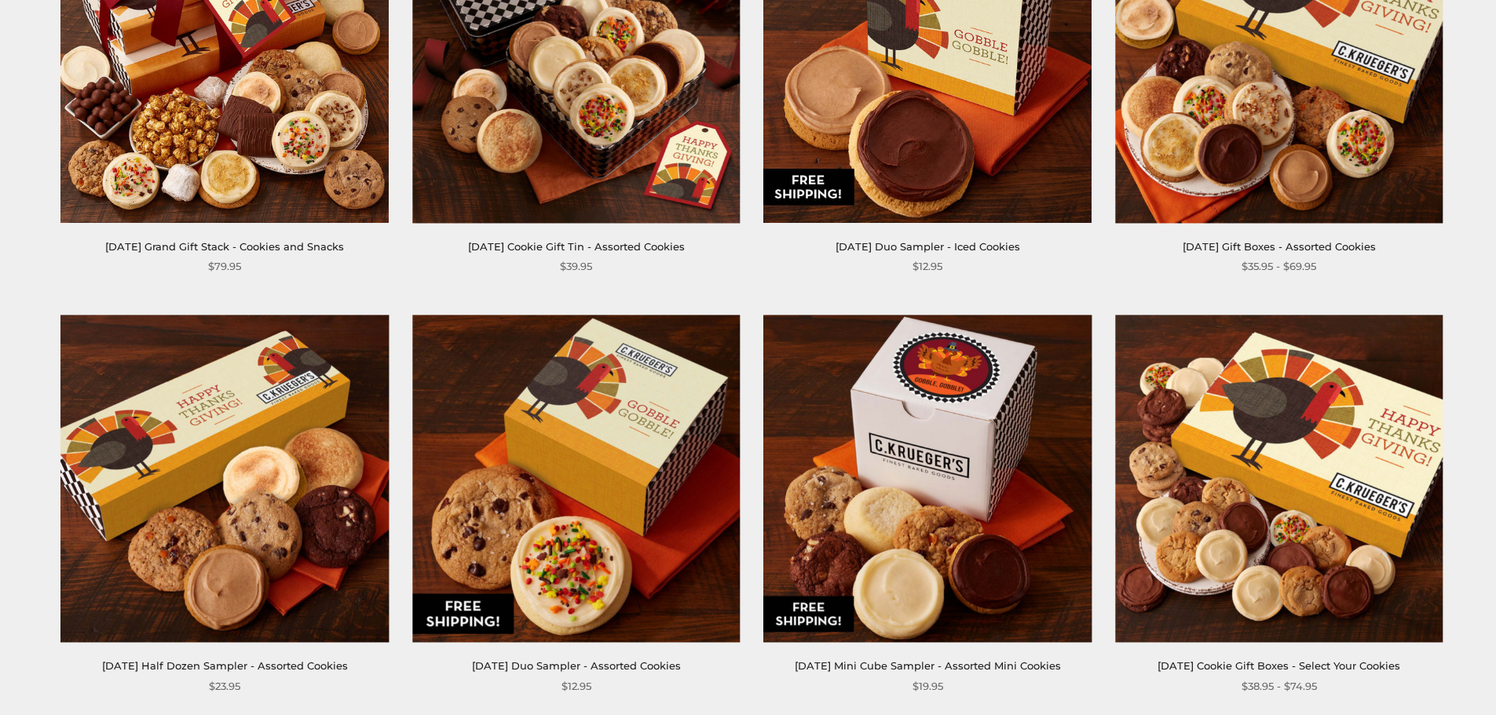
scroll to position [471, 0]
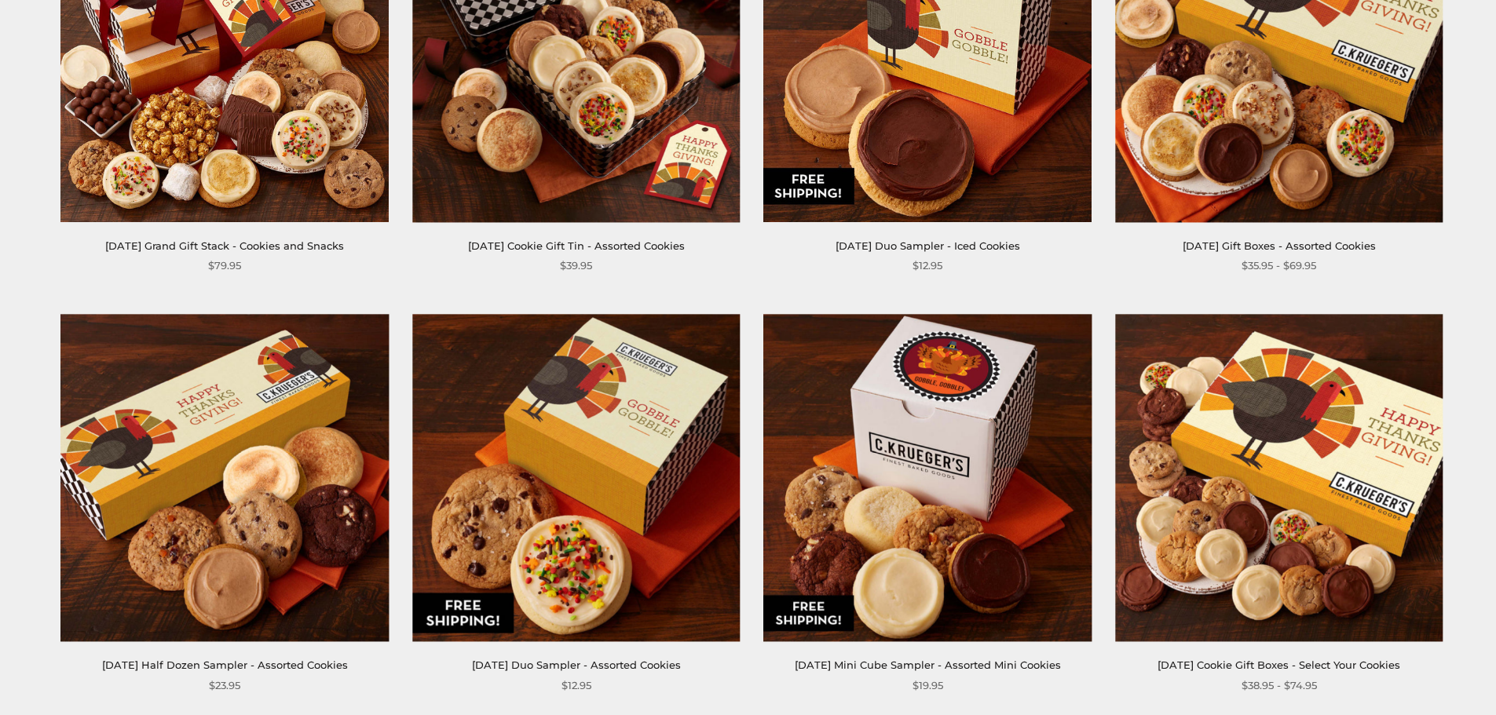
click at [283, 427] on img at bounding box center [224, 477] width 327 height 327
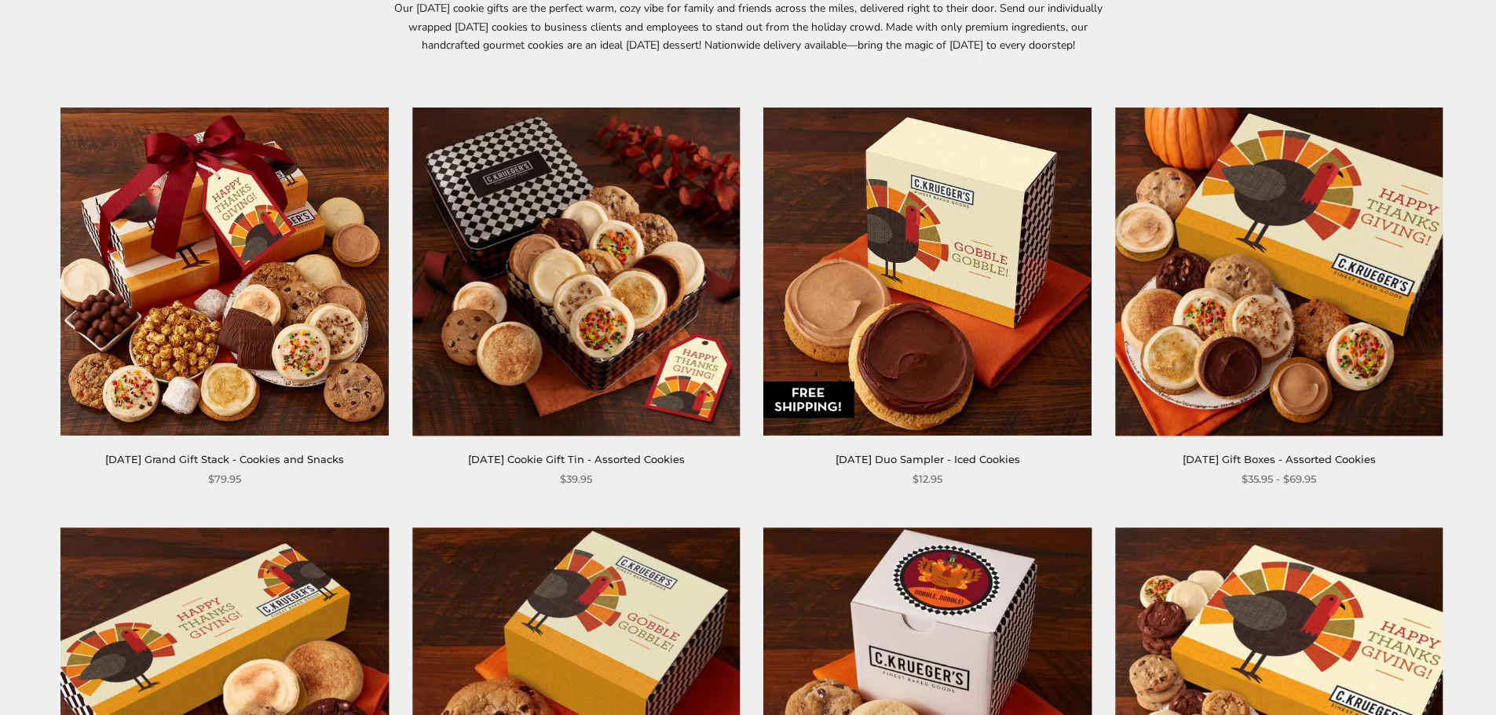
scroll to position [236, 0]
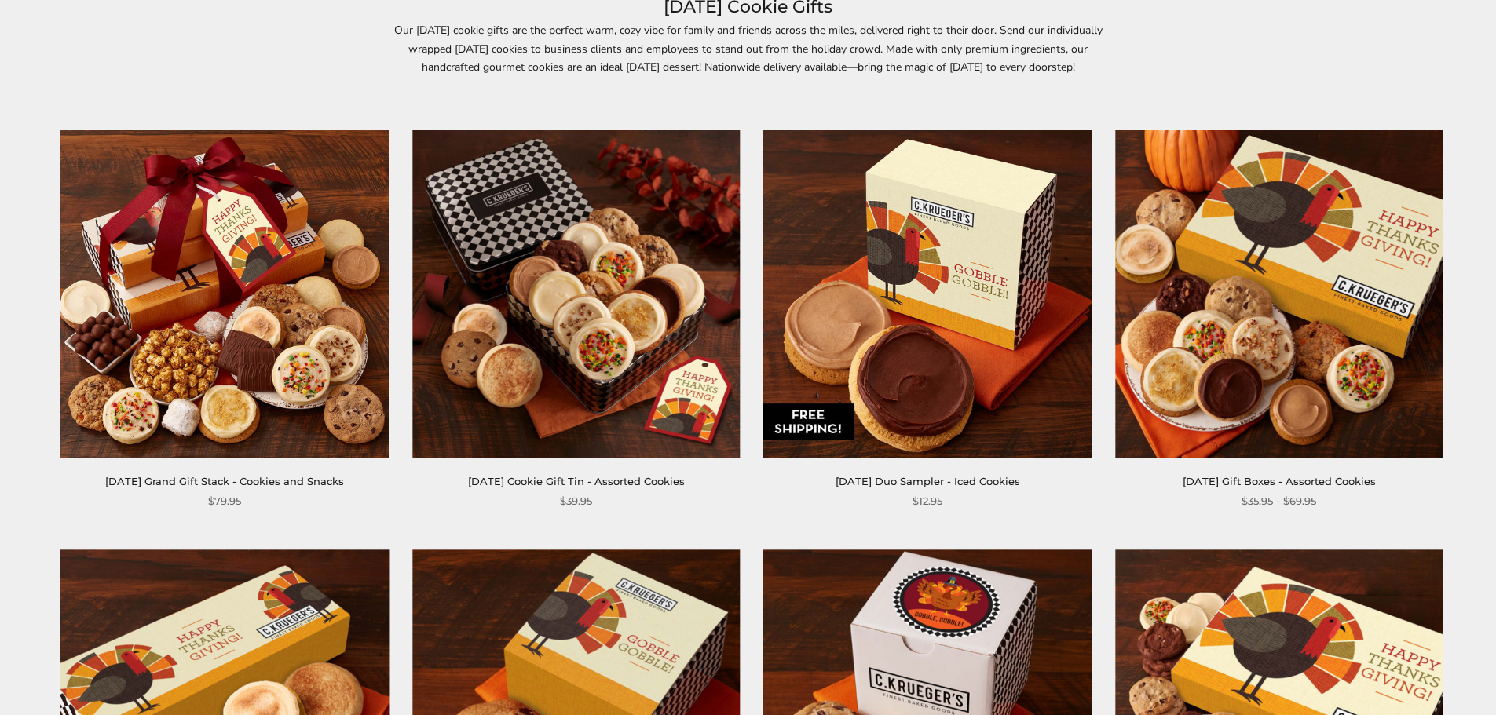
click at [1274, 324] on img at bounding box center [1278, 293] width 327 height 327
